Goal: Transaction & Acquisition: Purchase product/service

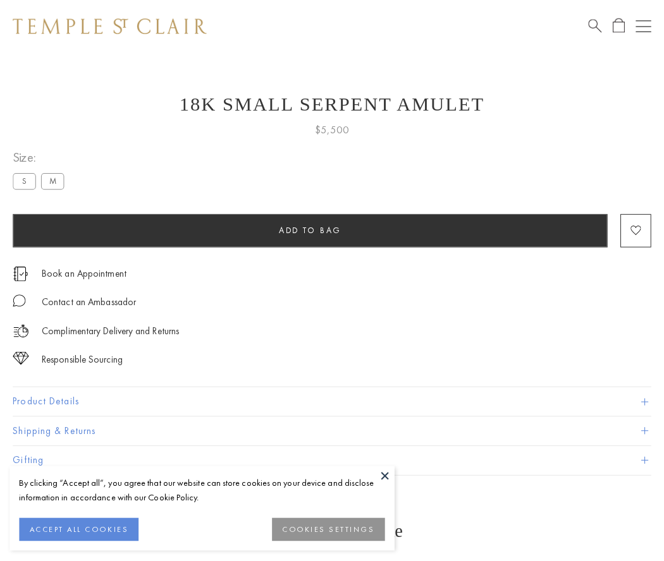
scroll to position [49, 0]
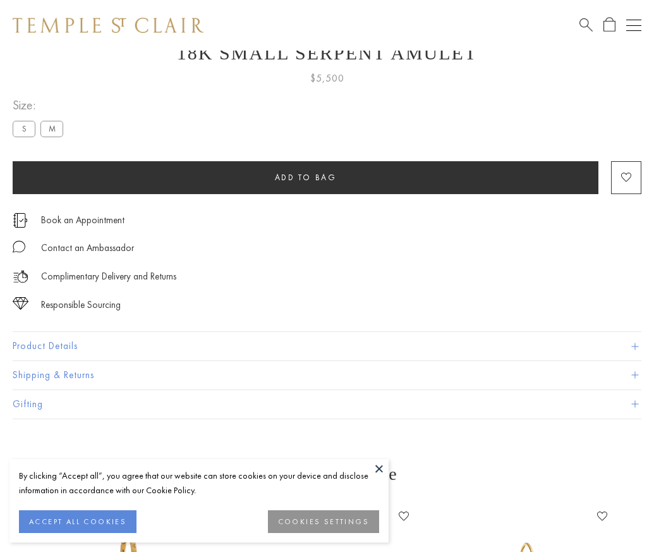
click at [305, 177] on span "Add to bag" at bounding box center [306, 177] width 62 height 11
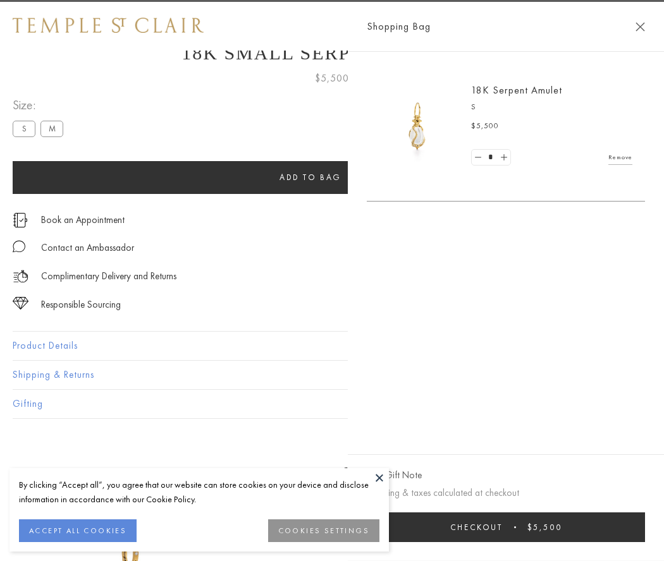
click at [537, 527] on button "Checkout $5,500" at bounding box center [506, 528] width 278 height 30
